Goal: Information Seeking & Learning: Learn about a topic

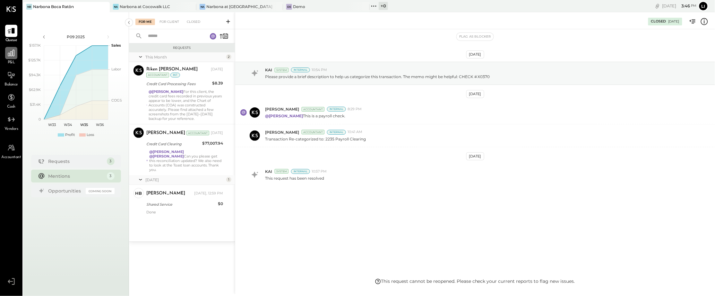
click at [10, 52] on icon at bounding box center [11, 53] width 6 height 6
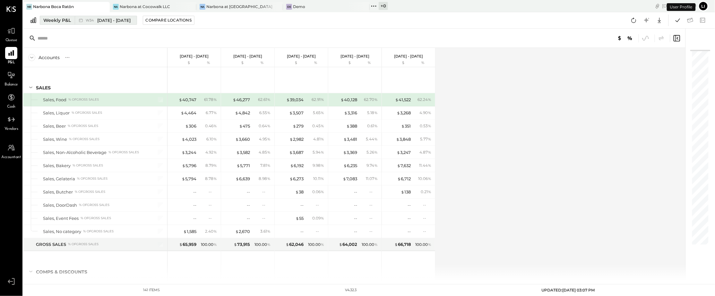
click at [88, 23] on div "W34 Aug 18 - 24, 2025" at bounding box center [108, 20] width 45 height 6
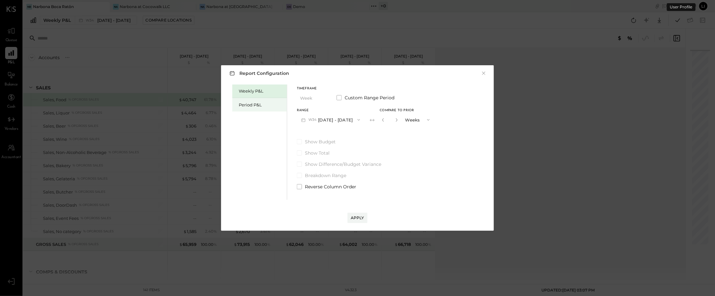
click at [247, 104] on div "Period P&L" at bounding box center [261, 105] width 45 height 6
click at [387, 120] on div "Compare" at bounding box center [381, 118] width 21 height 5
click at [398, 121] on icon "button" at bounding box center [396, 120] width 4 height 4
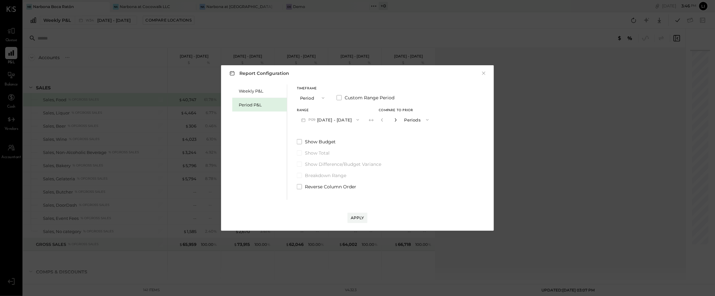
type input "*"
click at [356, 217] on div "Apply" at bounding box center [357, 217] width 13 height 5
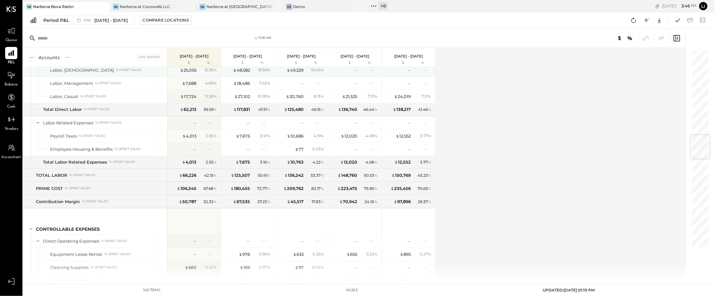
scroll to position [709, 0]
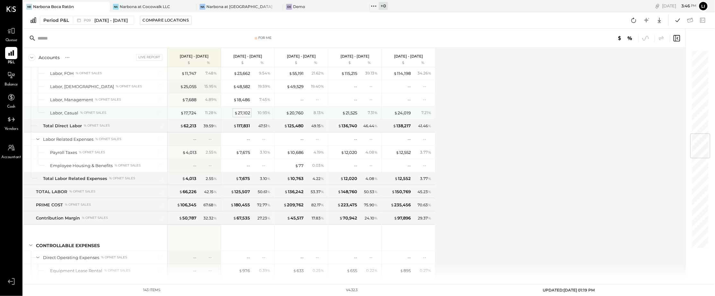
click at [240, 115] on div "$ 27,102" at bounding box center [242, 113] width 16 height 6
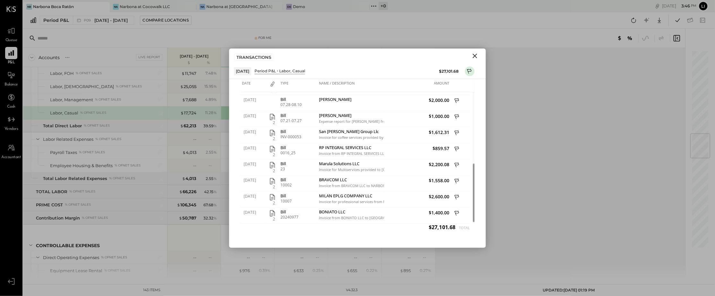
click at [476, 58] on icon "Close" at bounding box center [475, 56] width 8 height 8
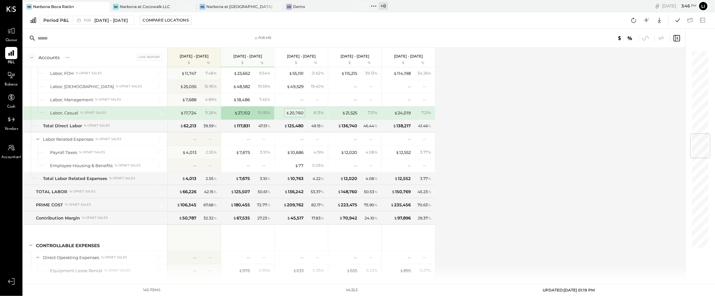
click at [298, 116] on div "$ 20,760" at bounding box center [295, 113] width 18 height 6
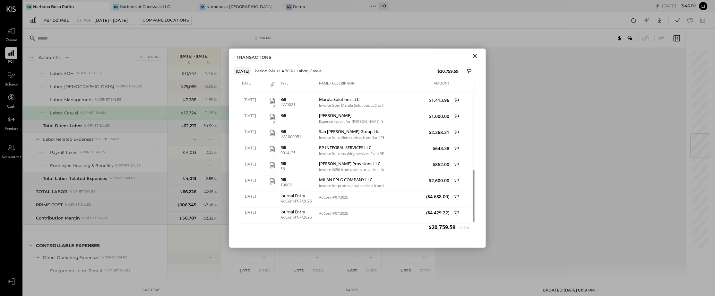
click at [475, 58] on icon "Close" at bounding box center [475, 56] width 8 height 8
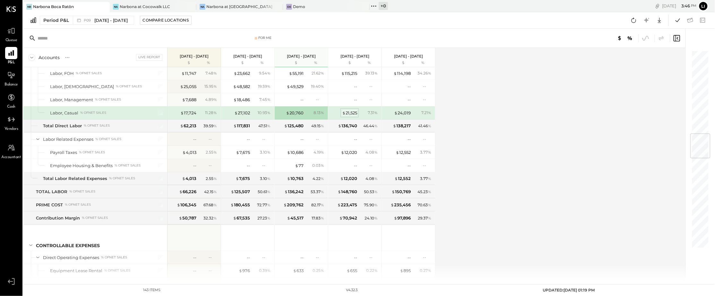
click at [351, 115] on div "$ 21,525" at bounding box center [349, 113] width 15 height 6
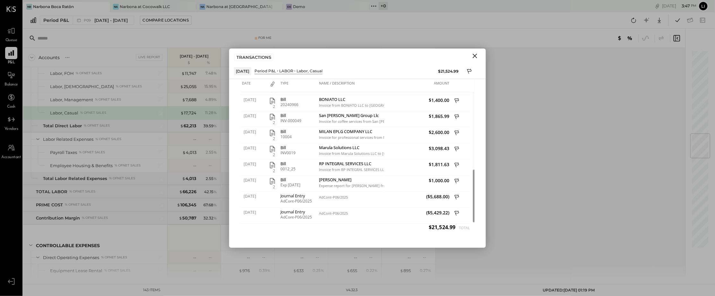
click at [475, 55] on icon "Close" at bounding box center [475, 56] width 8 height 8
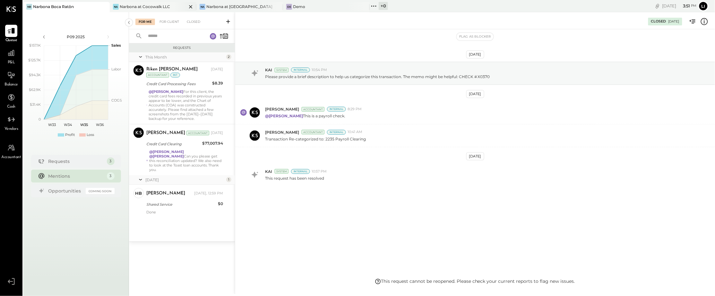
click at [146, 12] on div "Na Narbona at Cocowalk LLC" at bounding box center [153, 7] width 87 height 10
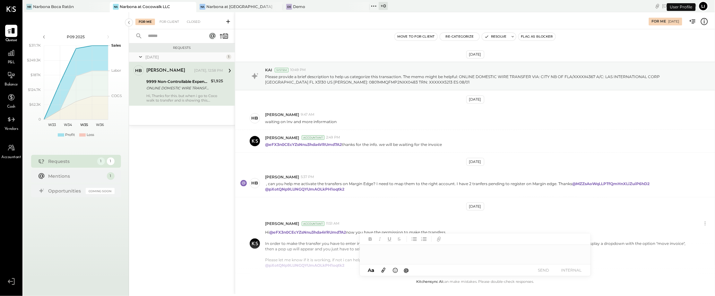
scroll to position [88, 0]
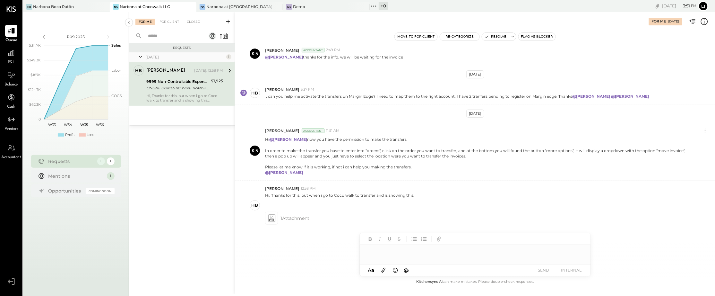
click at [3, 49] on div "P&L" at bounding box center [11, 56] width 19 height 19
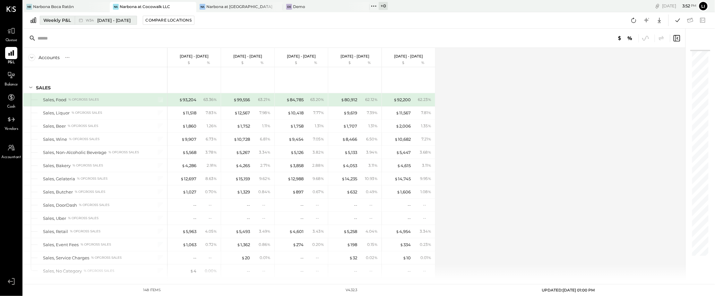
click at [89, 21] on span "W34" at bounding box center [91, 21] width 10 height 4
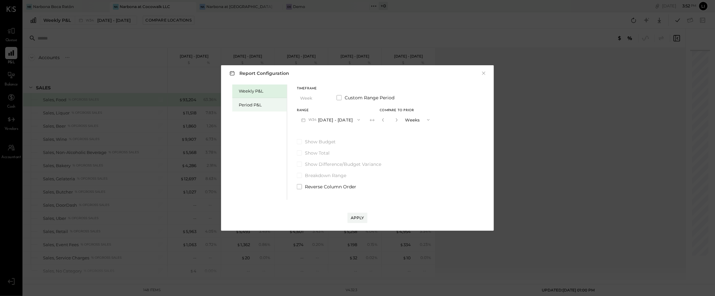
click at [252, 107] on div "Period P&L" at bounding box center [261, 105] width 45 height 6
click at [388, 123] on div "Range P09 [DATE] - [DATE] Compare" at bounding box center [346, 117] width 98 height 17
click at [390, 118] on div "Compare" at bounding box center [381, 118] width 21 height 5
click at [406, 120] on div "*" at bounding box center [396, 120] width 34 height 12
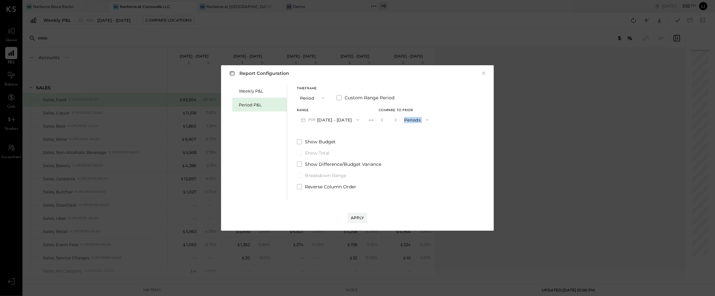
click at [406, 120] on div "*" at bounding box center [396, 120] width 34 height 12
click at [393, 121] on input "*" at bounding box center [389, 119] width 8 height 11
click at [396, 120] on icon "button" at bounding box center [396, 120] width 2 height 4
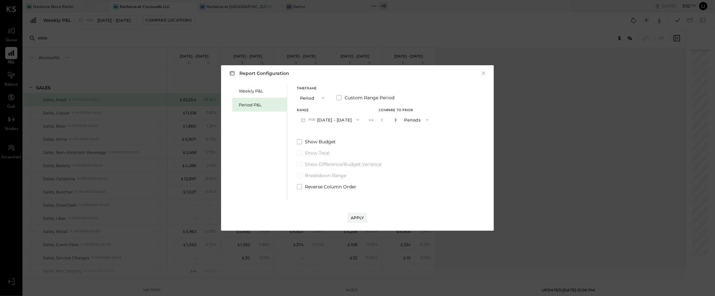
click at [396, 120] on icon "button" at bounding box center [396, 120] width 2 height 4
type input "*"
click at [359, 218] on div "Apply" at bounding box center [357, 217] width 13 height 5
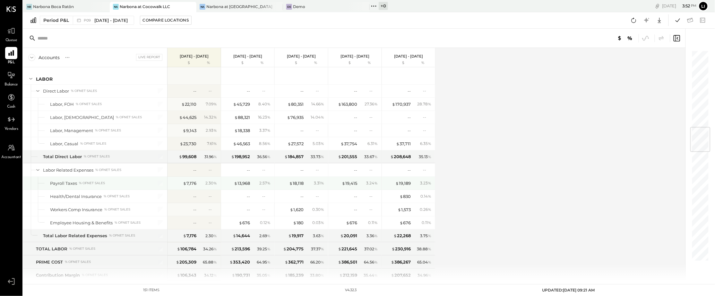
scroll to position [653, 0]
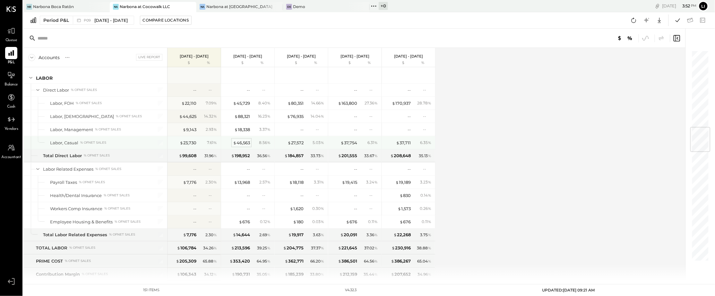
click at [247, 146] on div "$ 46,563" at bounding box center [241, 143] width 17 height 6
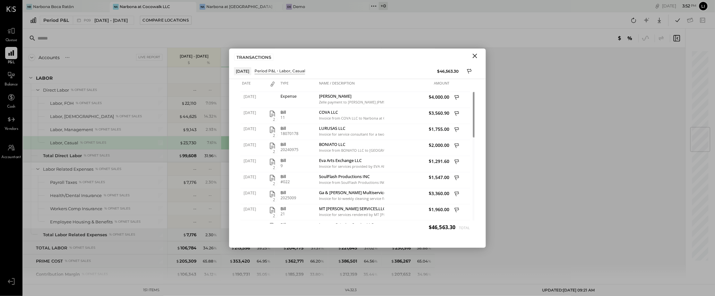
click at [479, 56] on button "Close" at bounding box center [475, 56] width 12 height 8
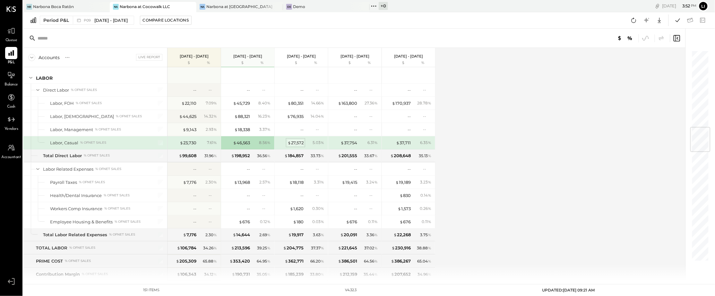
click at [300, 145] on div "$ 27,572" at bounding box center [296, 143] width 16 height 6
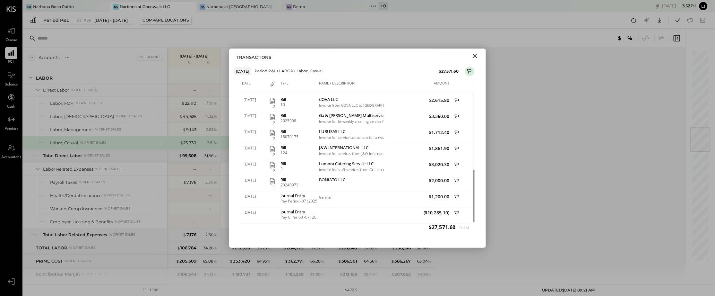
click at [473, 55] on icon "Close" at bounding box center [475, 56] width 8 height 8
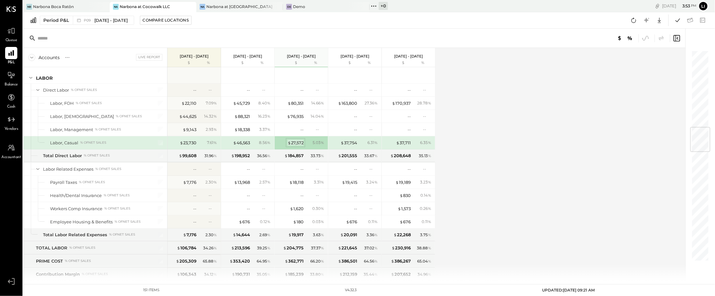
click at [296, 146] on div "$ 27,572" at bounding box center [296, 143] width 16 height 6
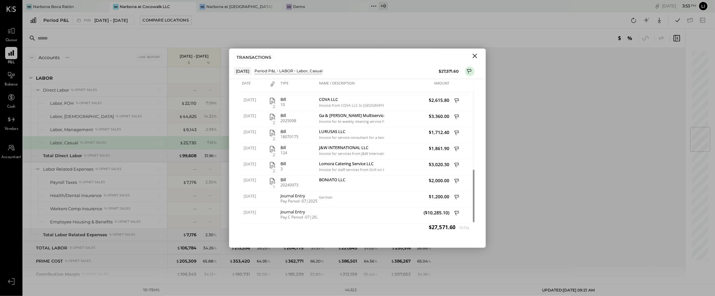
click at [473, 53] on icon "Close" at bounding box center [475, 56] width 8 height 8
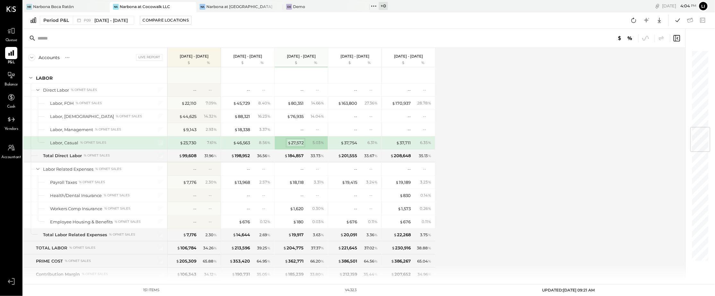
click at [298, 144] on div "$ 27,572" at bounding box center [296, 143] width 16 height 6
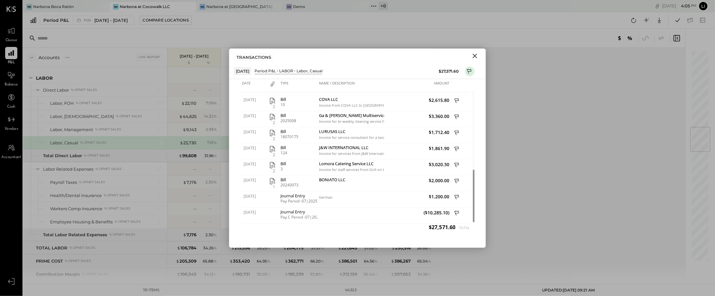
click at [480, 55] on button "Close" at bounding box center [475, 56] width 12 height 8
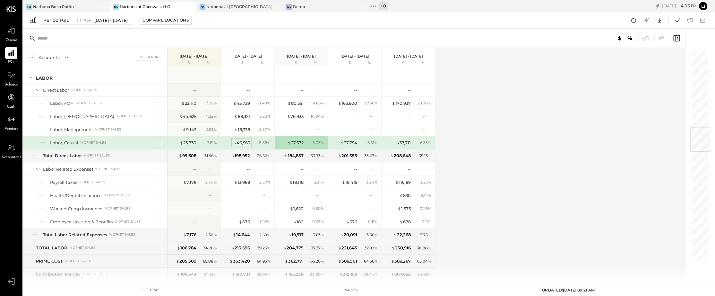
click at [239, 146] on div "$ 46,563" at bounding box center [241, 143] width 17 height 6
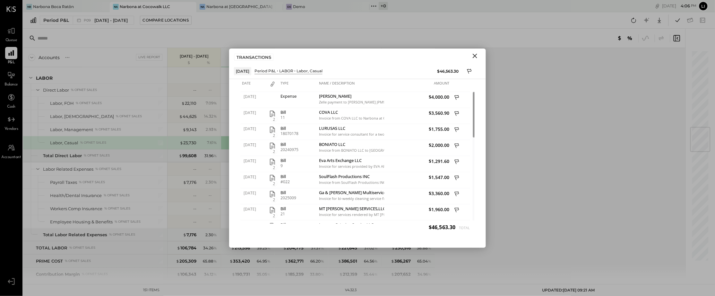
click at [478, 57] on icon "Close" at bounding box center [475, 56] width 8 height 8
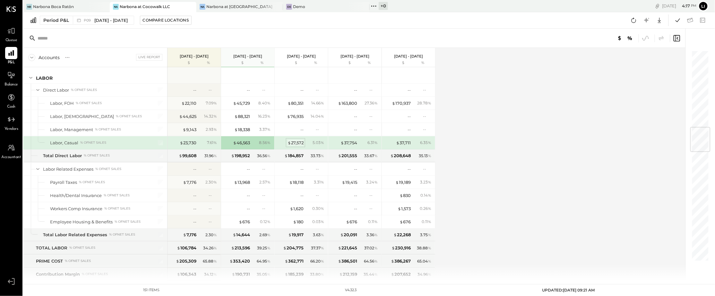
click at [302, 146] on div "$ 27,572" at bounding box center [296, 143] width 16 height 6
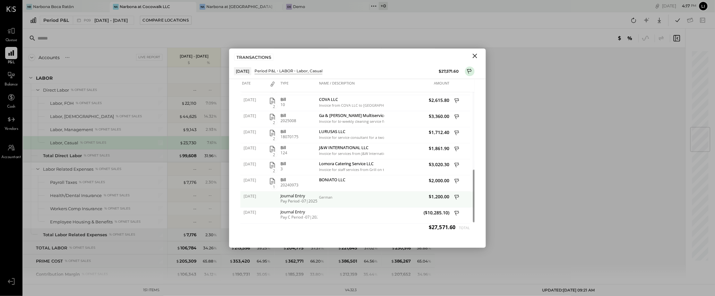
click at [280, 202] on div "Journal Entry Pay Period -07|2025" at bounding box center [298, 199] width 39 height 16
drag, startPoint x: 281, startPoint y: 202, endPoint x: 318, endPoint y: 203, distance: 36.6
click at [318, 191] on div "[DATE] Journal Entry Pay Period -07|2025 German $1,200.00" at bounding box center [357, 191] width 234 height 0
click at [313, 205] on div "Journal Entry Pay Period -07|2025" at bounding box center [298, 199] width 39 height 16
drag, startPoint x: 319, startPoint y: 202, endPoint x: 287, endPoint y: 201, distance: 32.4
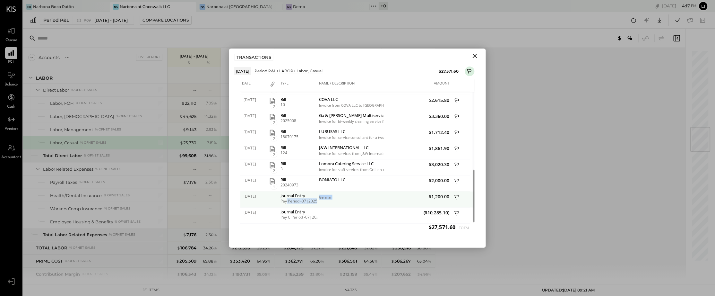
click at [287, 191] on div "[DATE] Journal Entry Pay Period -07|2025 German $1,200.00" at bounding box center [357, 191] width 234 height 0
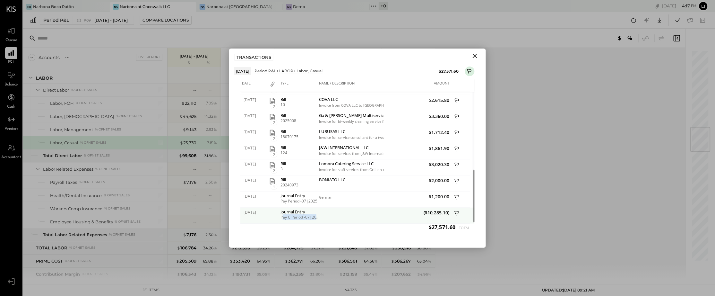
drag, startPoint x: 282, startPoint y: 218, endPoint x: 315, endPoint y: 218, distance: 33.0
click at [315, 218] on div "Pay C Period -07|2025" at bounding box center [297, 217] width 35 height 4
click at [306, 217] on div "Pay C Period -07|2025" at bounding box center [297, 217] width 35 height 4
drag, startPoint x: 281, startPoint y: 218, endPoint x: 320, endPoint y: 219, distance: 38.2
click at [320, 207] on div "[DATE] Journal Entry Pay C Period -07|2025 ($10,285.10)" at bounding box center [357, 207] width 234 height 0
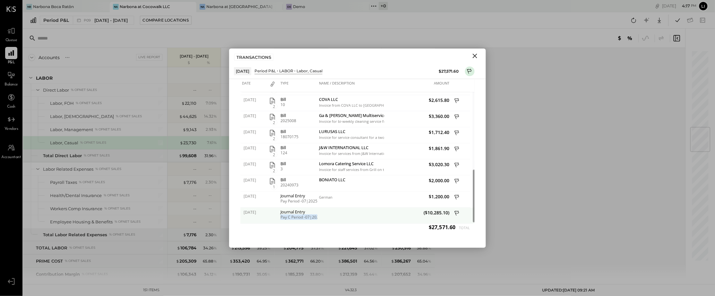
copy div "Pay C Period -07|2025"
click at [473, 57] on icon "Close" at bounding box center [475, 56] width 8 height 8
